Goal: Navigation & Orientation: Go to known website

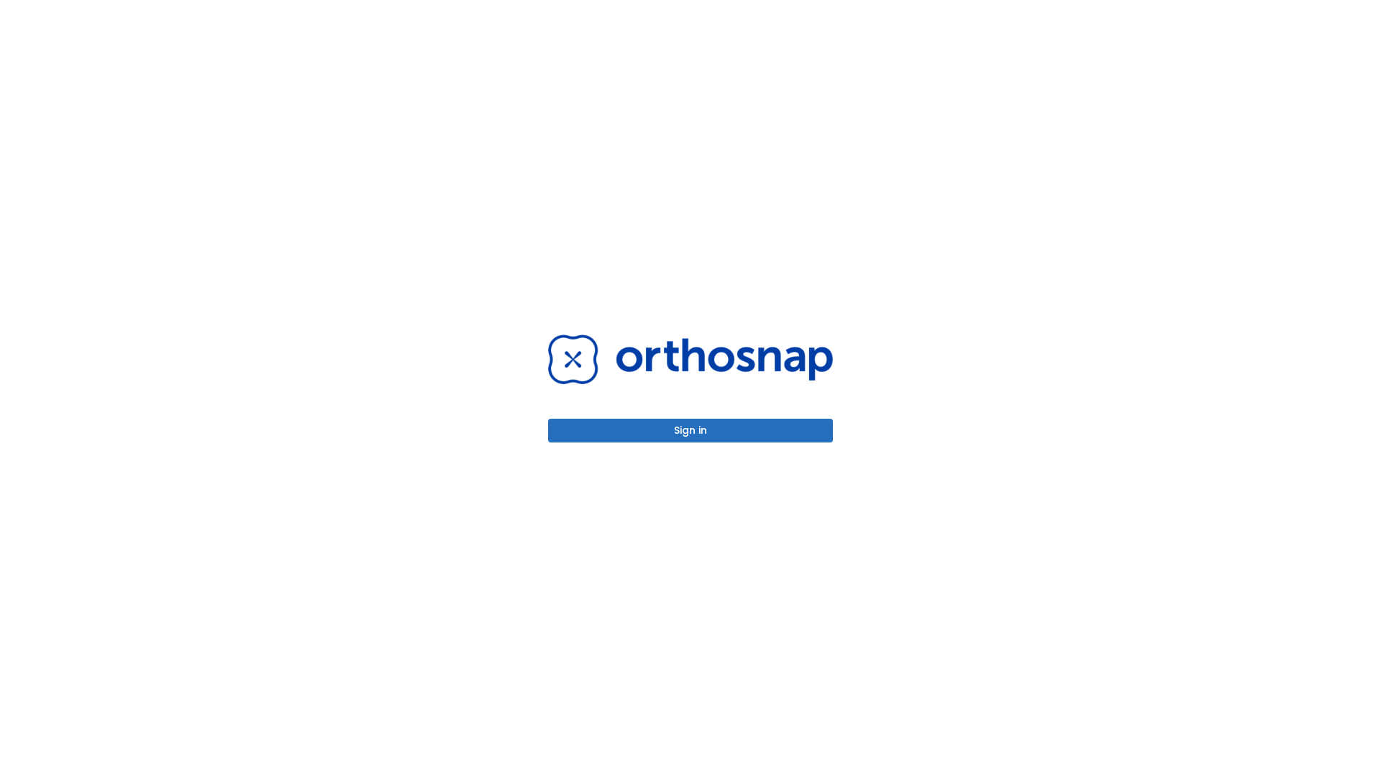
click at [690, 430] on button "Sign in" at bounding box center [690, 430] width 285 height 24
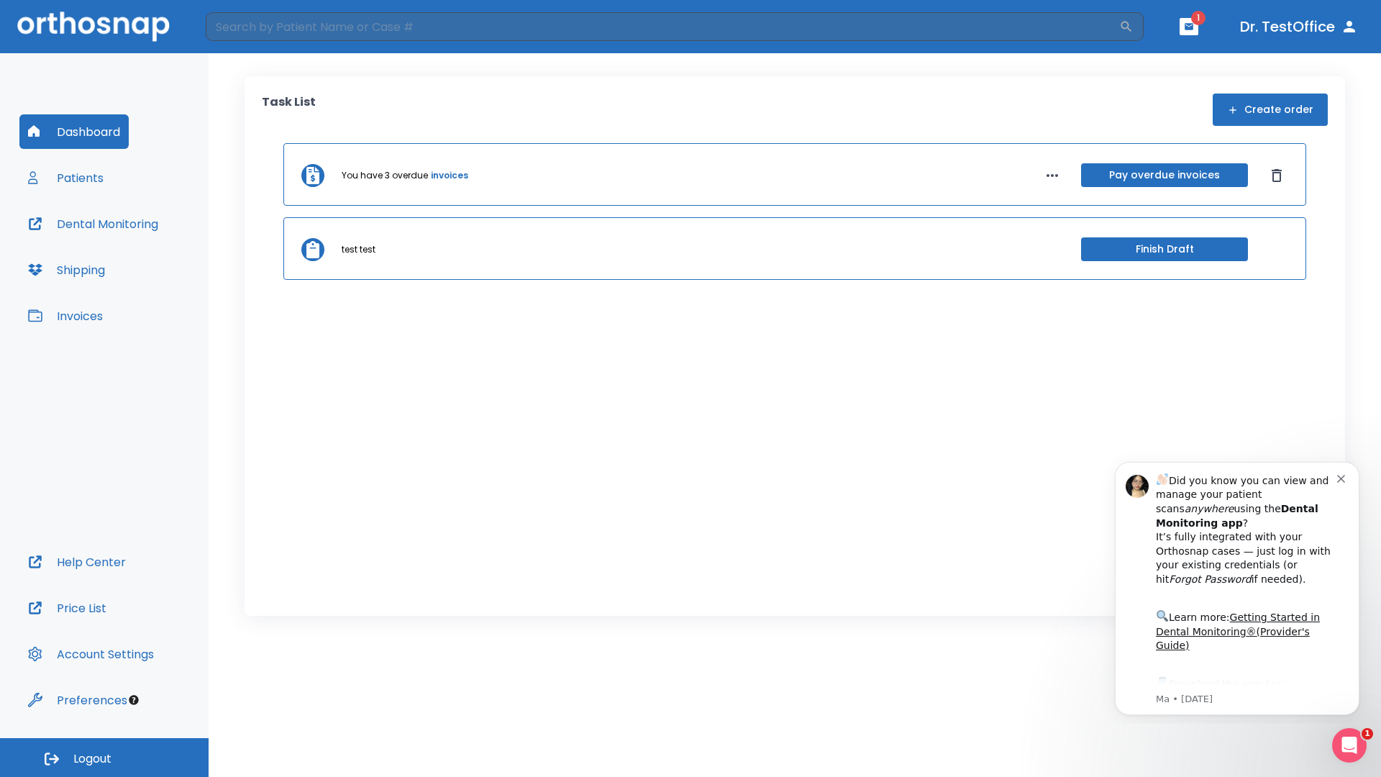
click at [104, 757] on span "Logout" at bounding box center [92, 759] width 38 height 16
